Goal: Navigation & Orientation: Find specific page/section

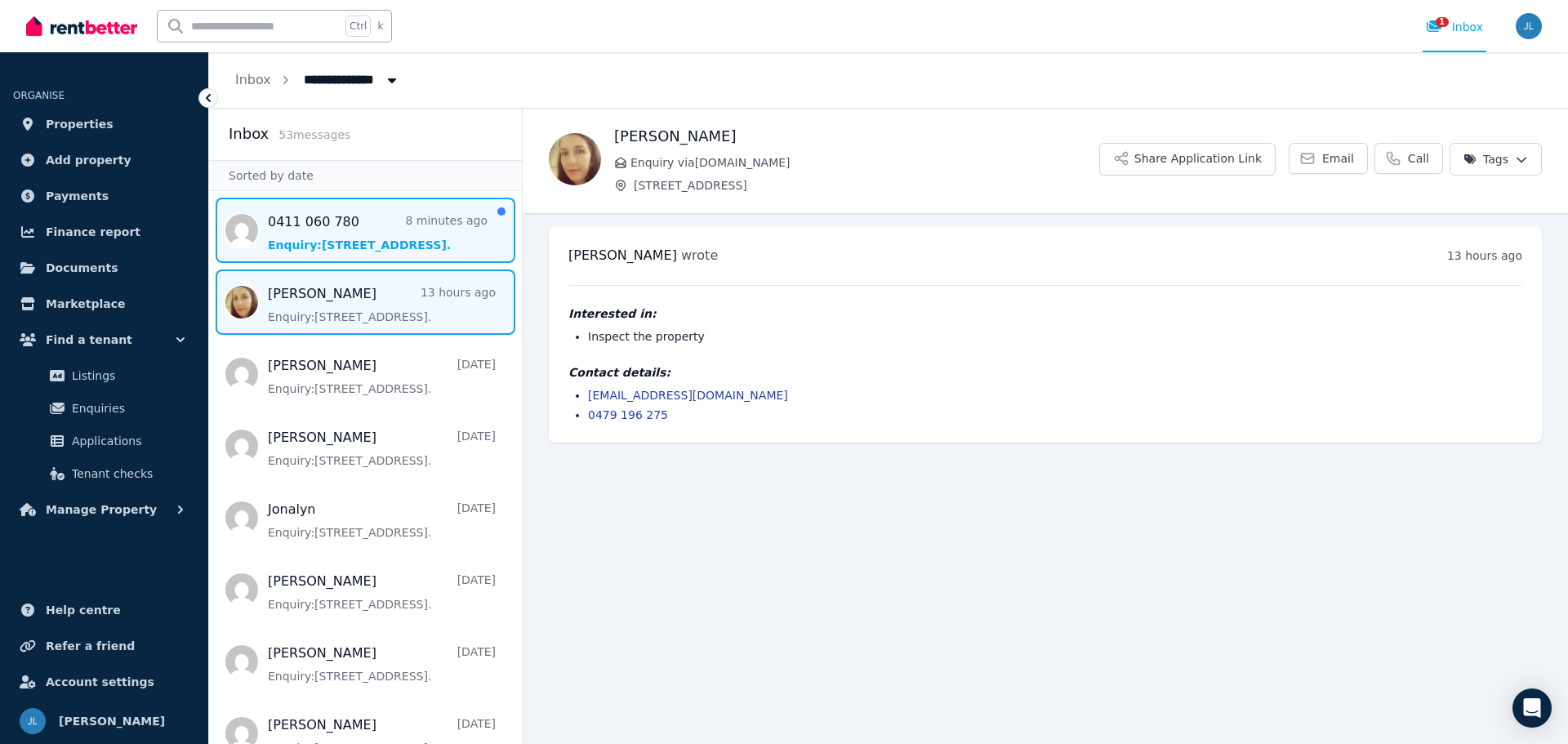
click at [358, 215] on span "Message list" at bounding box center [366, 230] width 313 height 65
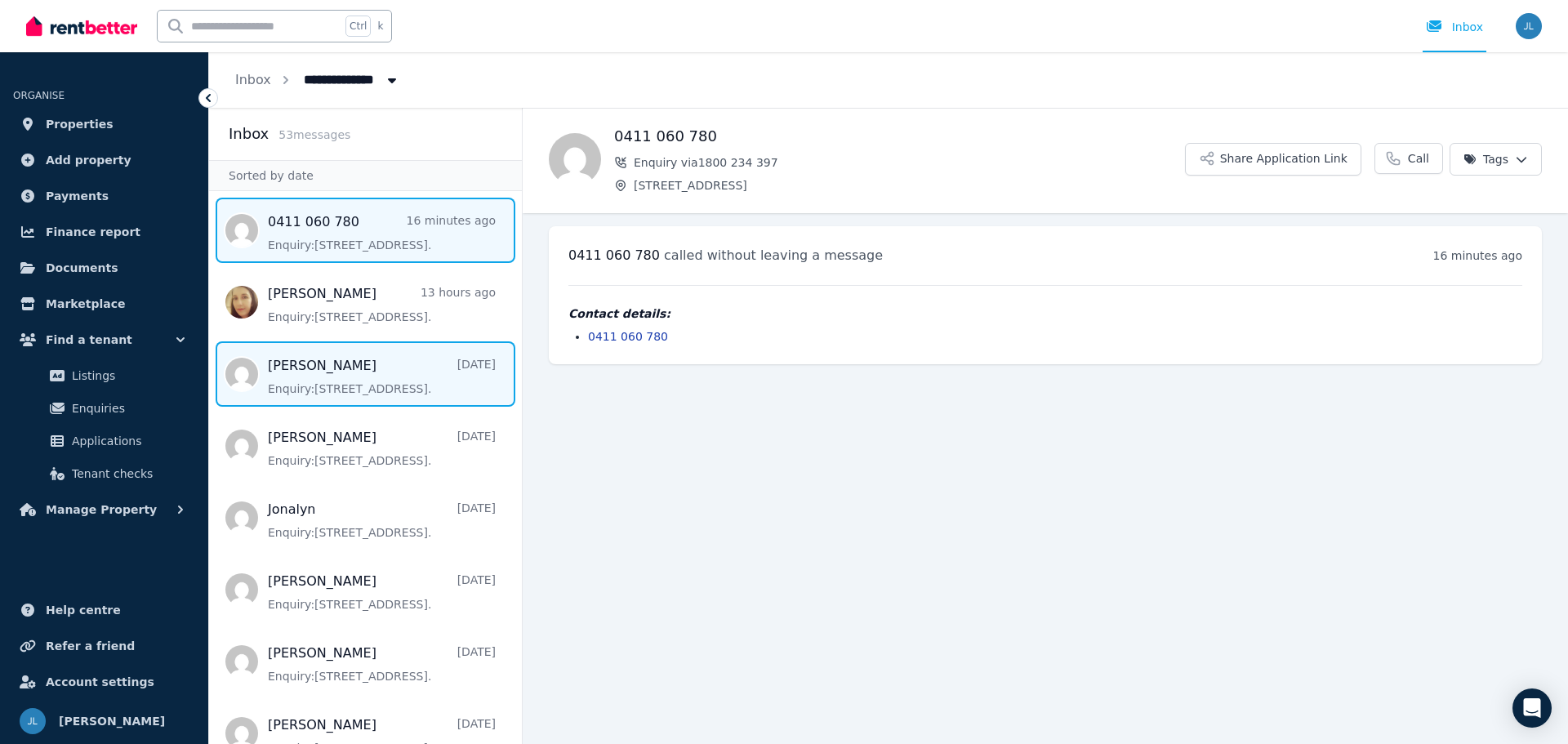
click at [314, 376] on span "Message list" at bounding box center [366, 373] width 313 height 65
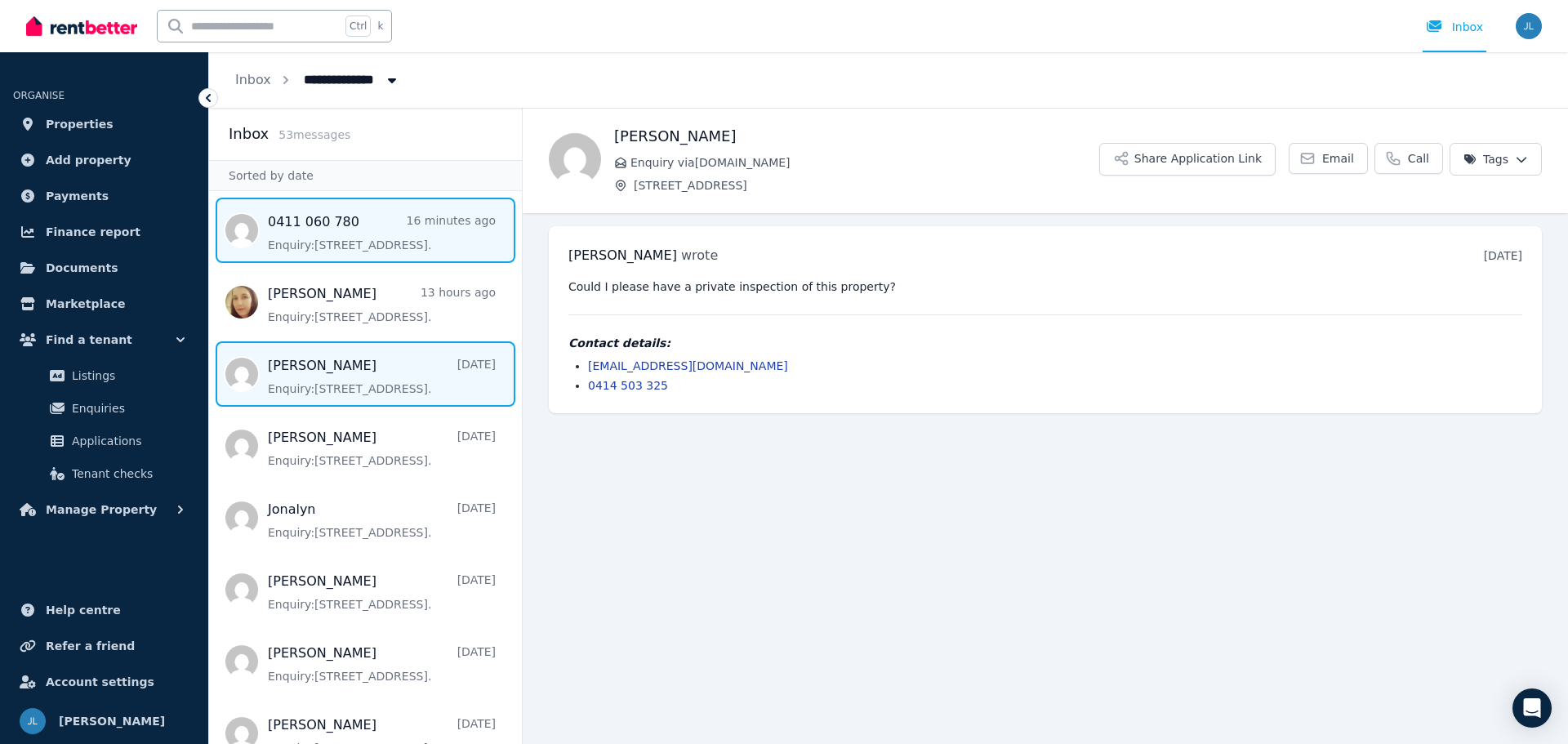
click at [367, 238] on span "Message list" at bounding box center [366, 230] width 313 height 65
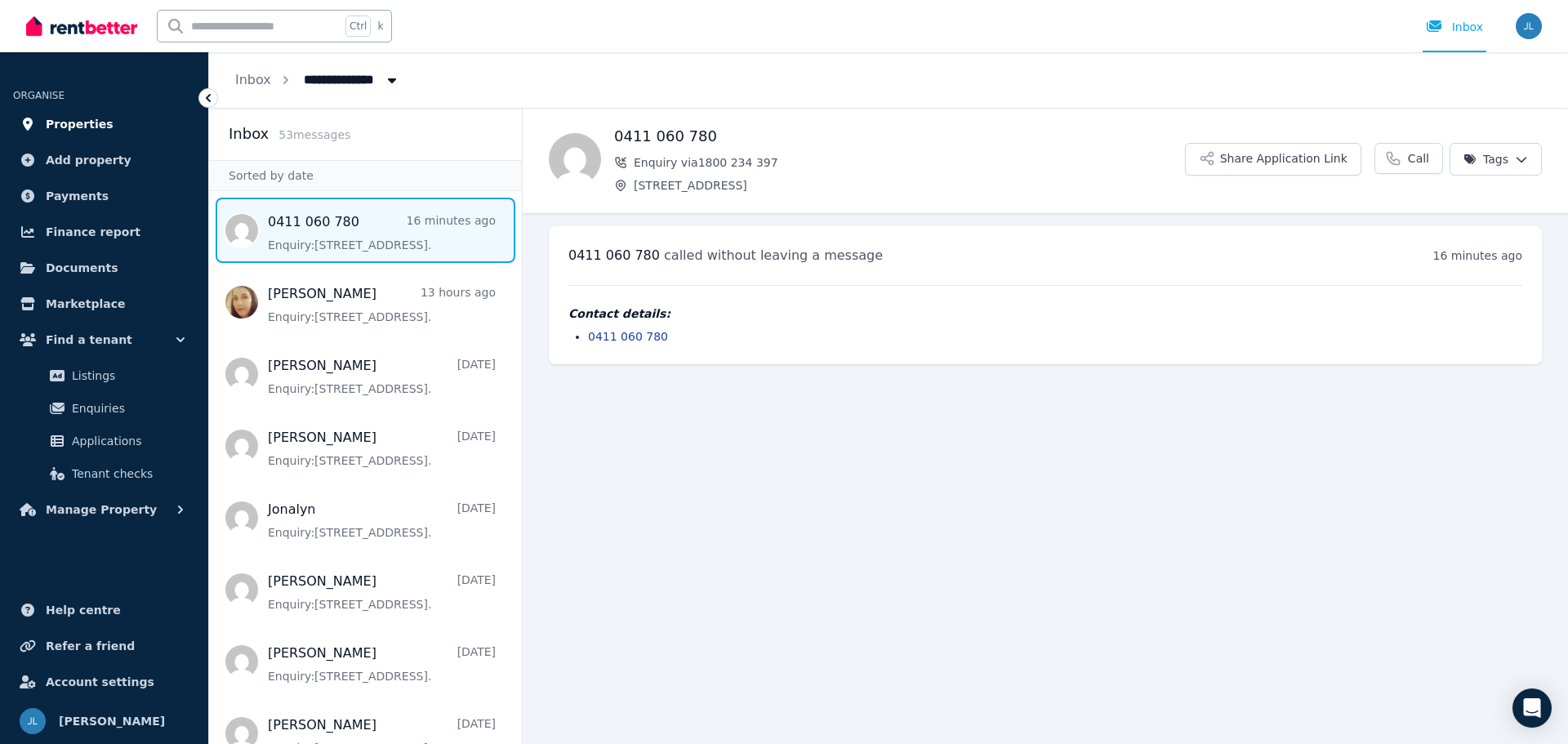
click at [68, 117] on span "Properties" at bounding box center [80, 124] width 68 height 20
